Goal: Task Accomplishment & Management: Use online tool/utility

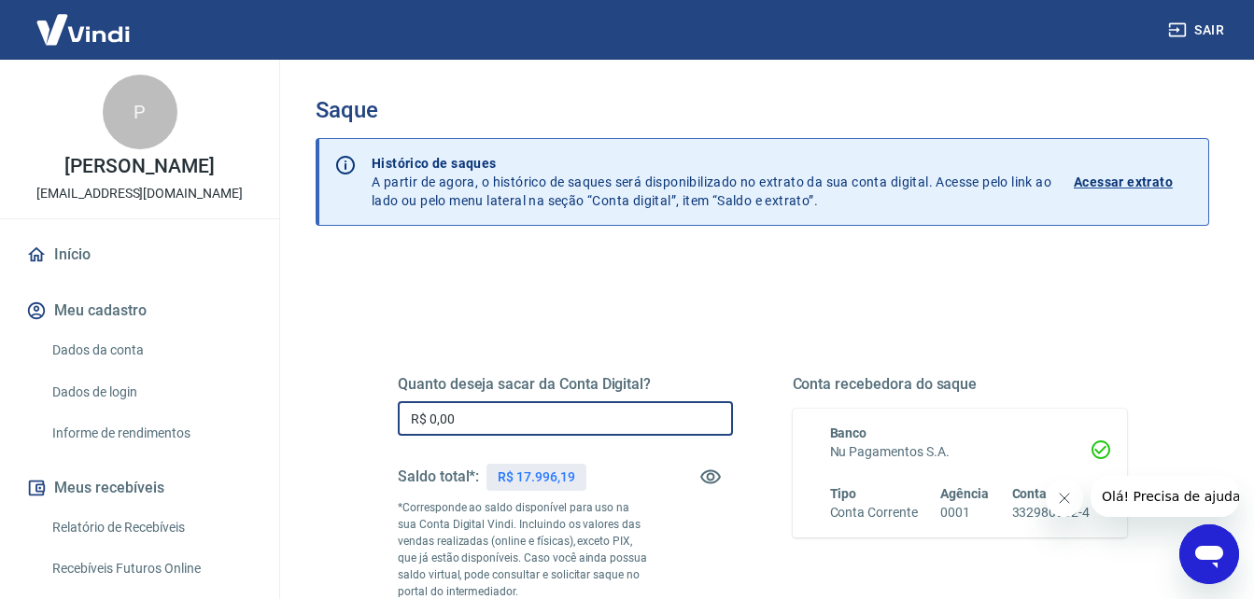
drag, startPoint x: 533, startPoint y: 424, endPoint x: 514, endPoint y: 416, distance: 20.1
click at [529, 423] on input "R$ 0,00" at bounding box center [565, 419] width 335 height 35
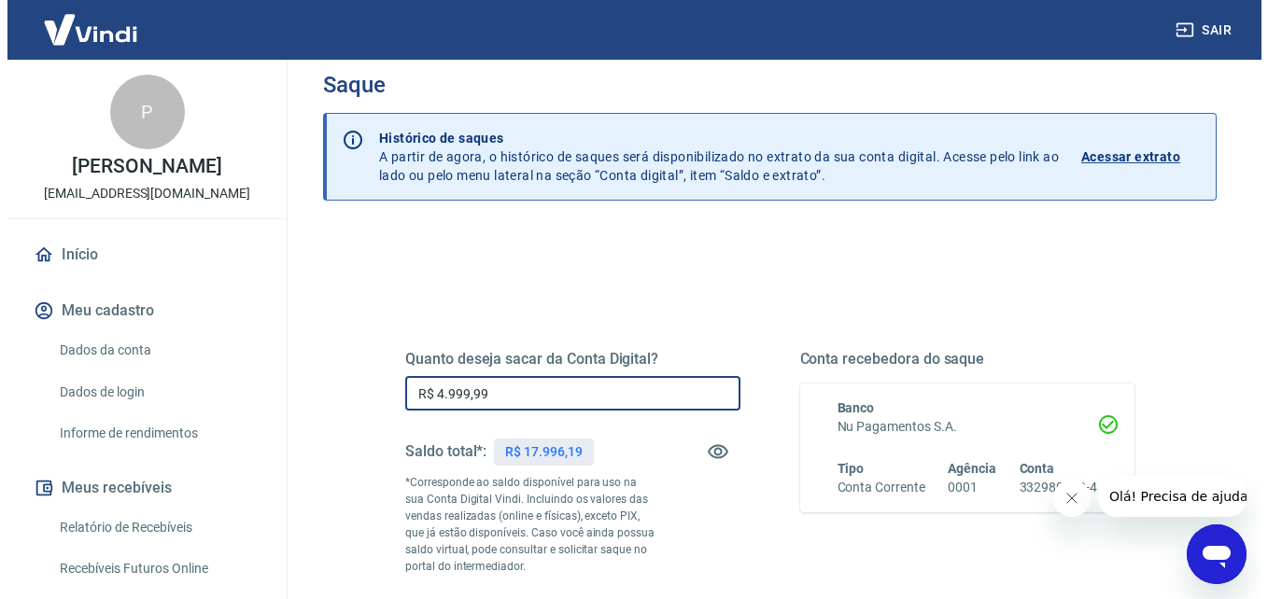
scroll to position [311, 0]
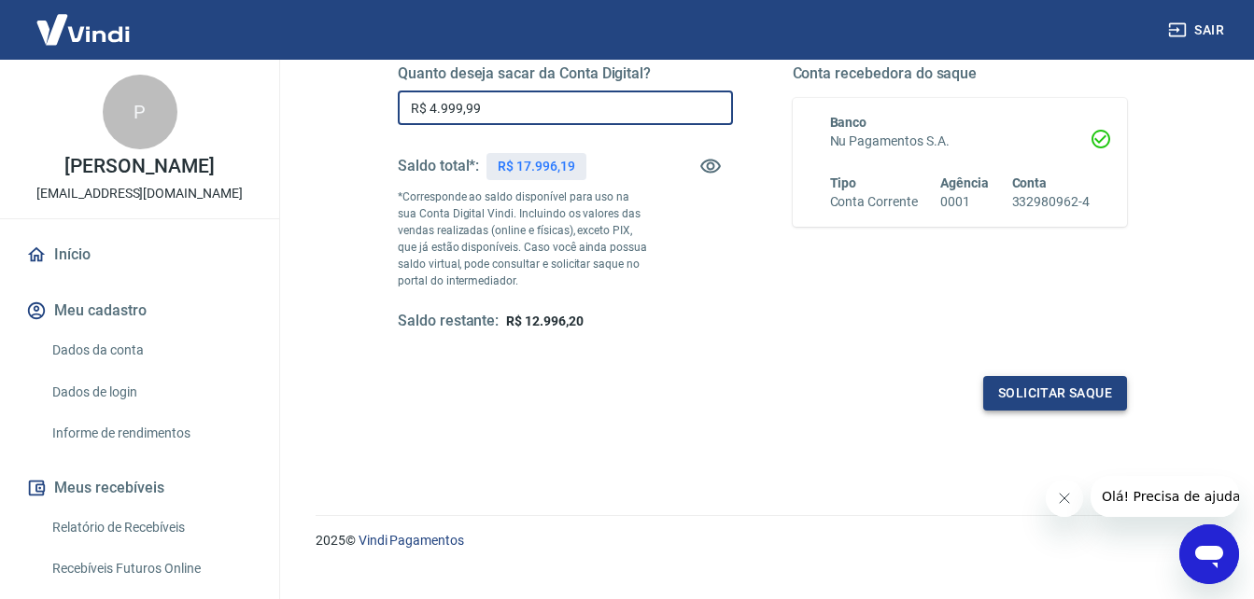
type input "R$ 4.999,99"
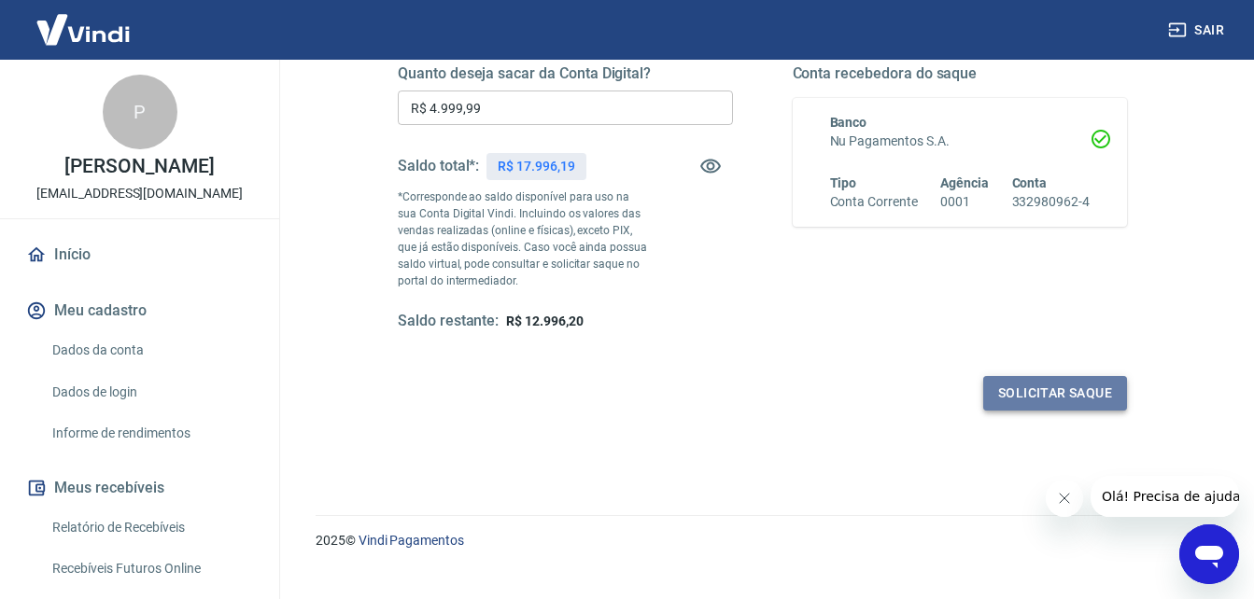
click at [1069, 398] on button "Solicitar saque" at bounding box center [1055, 393] width 144 height 35
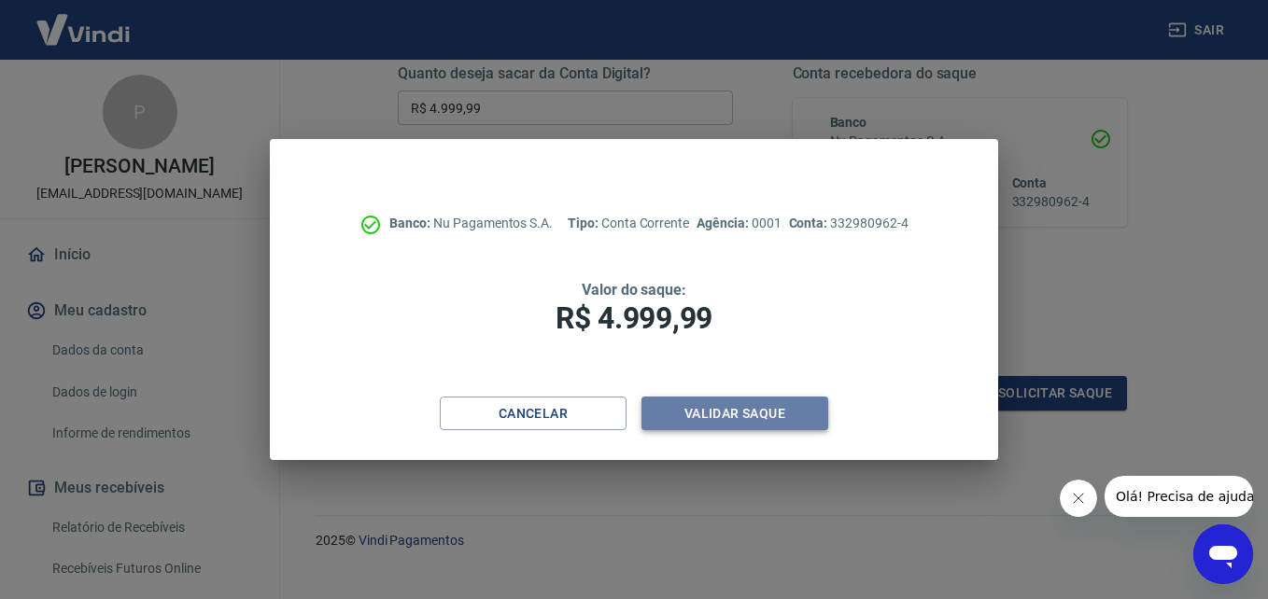
click at [698, 406] on button "Validar saque" at bounding box center [734, 414] width 187 height 35
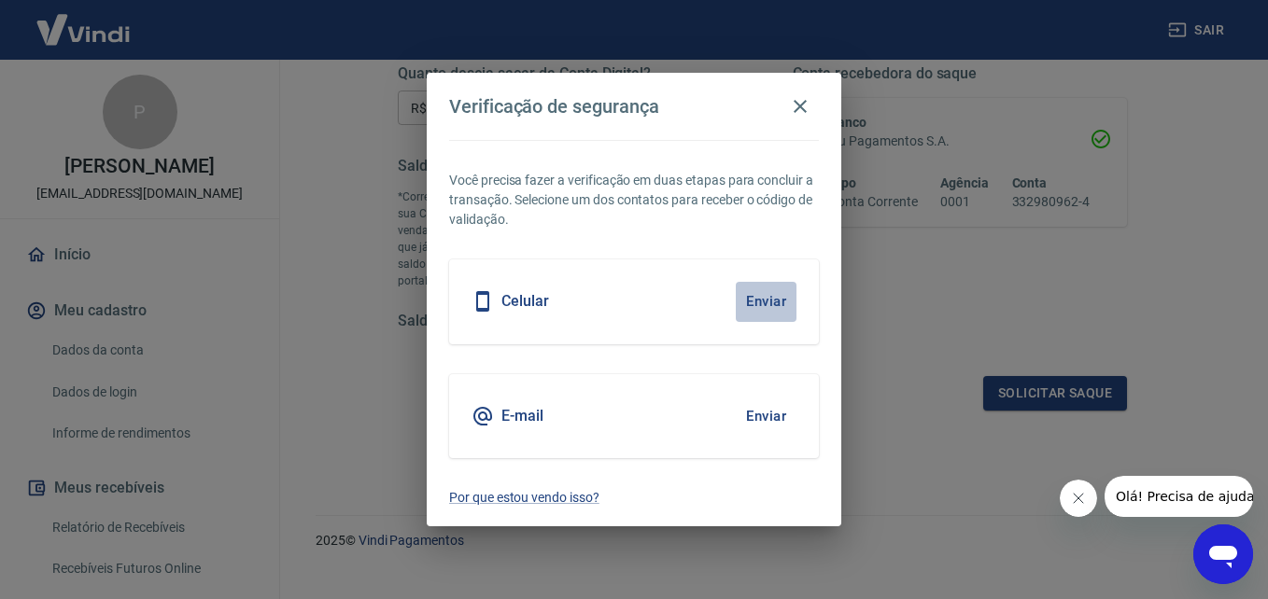
click at [771, 302] on button "Enviar" at bounding box center [766, 301] width 61 height 39
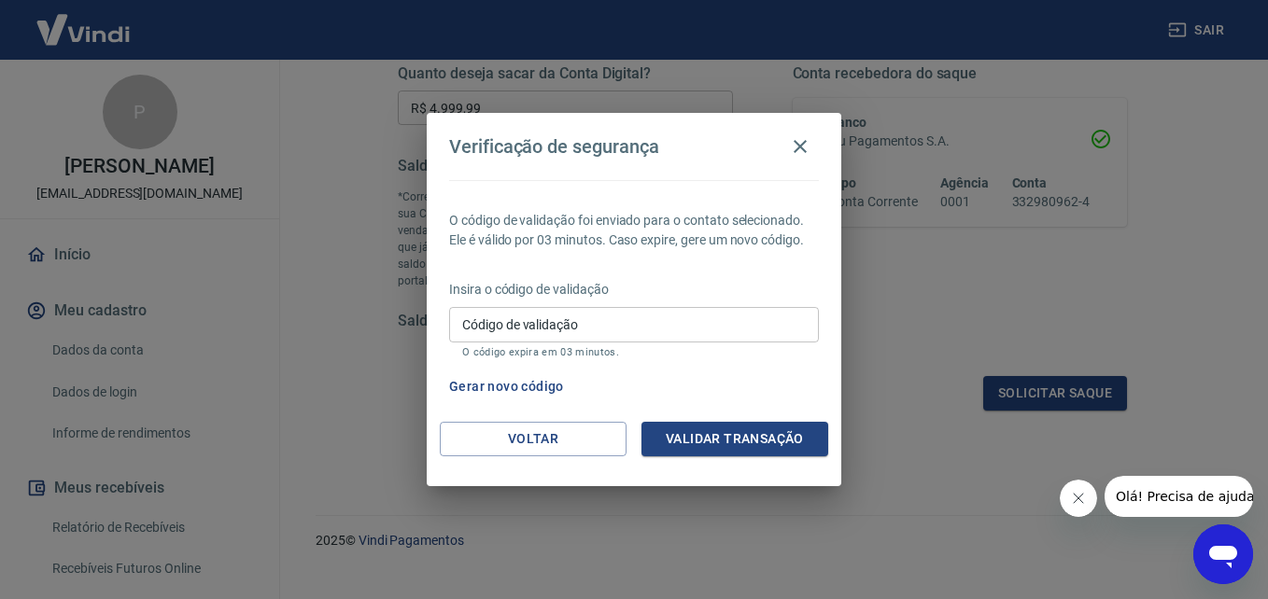
click at [700, 314] on input "Código de validação" at bounding box center [634, 324] width 370 height 35
click at [527, 386] on button "Gerar novo código" at bounding box center [507, 387] width 130 height 35
